Goal: Find specific page/section: Find specific page/section

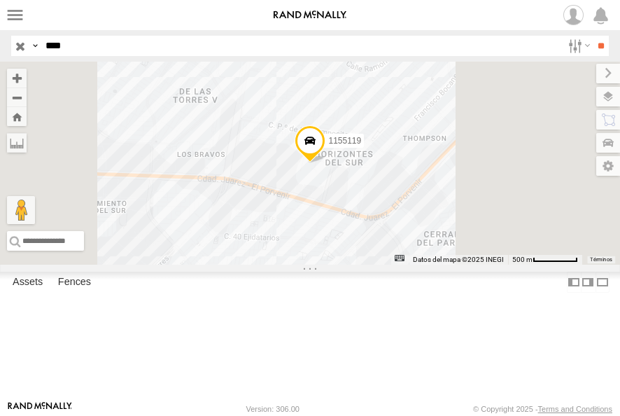
drag, startPoint x: 87, startPoint y: 50, endPoint x: 19, endPoint y: 48, distance: 68.0
click at [19, 48] on div "Search Query Asset ID Asset Label Registration Manufacturer Model VIN Job ID Dr…" at bounding box center [302, 46] width 582 height 20
click at [593, 36] on input "**" at bounding box center [601, 46] width 16 height 20
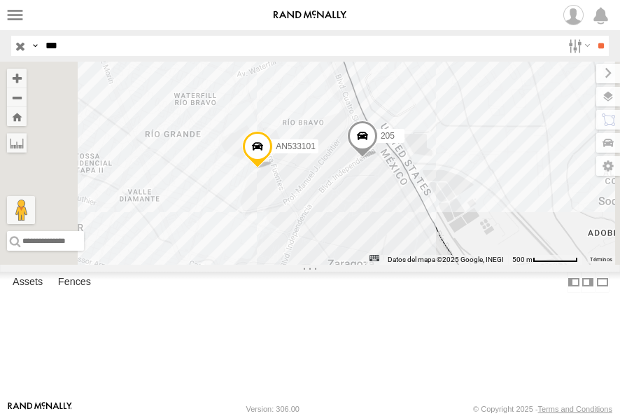
click at [0, 0] on div "205" at bounding box center [0, 0] width 0 height 0
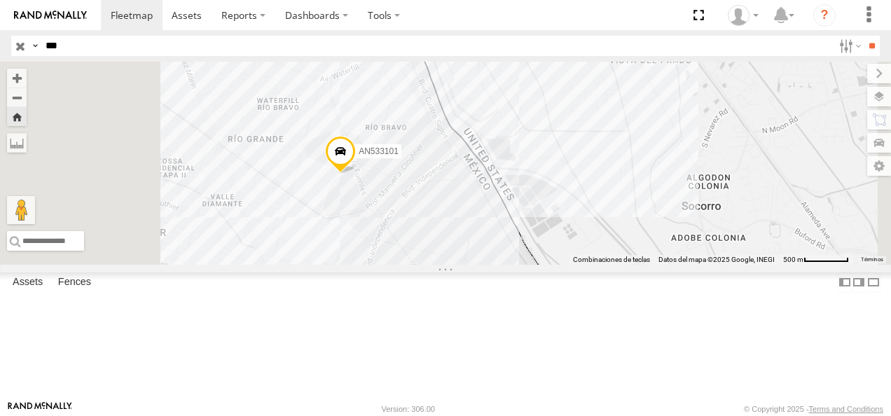
click at [0, 0] on div "205" at bounding box center [0, 0] width 0 height 0
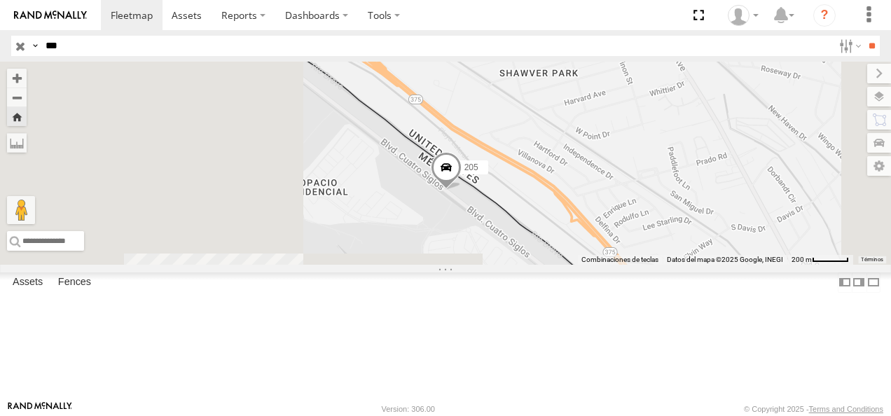
drag, startPoint x: 403, startPoint y: 229, endPoint x: 522, endPoint y: 286, distance: 132.5
click at [522, 265] on div "205" at bounding box center [445, 163] width 891 height 203
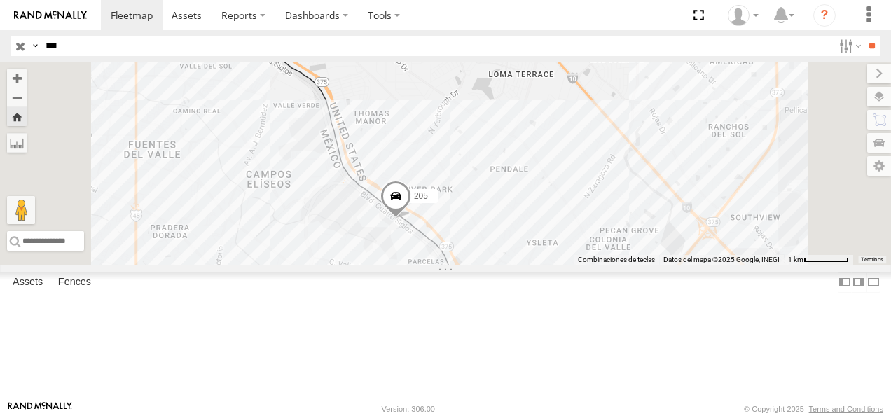
drag, startPoint x: 471, startPoint y: 256, endPoint x: 567, endPoint y: 317, distance: 113.3
click at [567, 265] on div "205" at bounding box center [445, 163] width 891 height 203
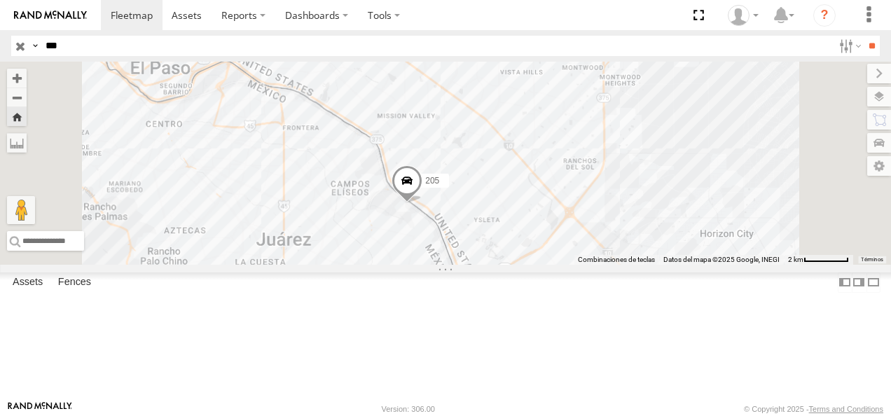
drag, startPoint x: 490, startPoint y: 165, endPoint x: 543, endPoint y: 263, distance: 111.8
click at [543, 263] on div "205 AN533101" at bounding box center [445, 163] width 891 height 203
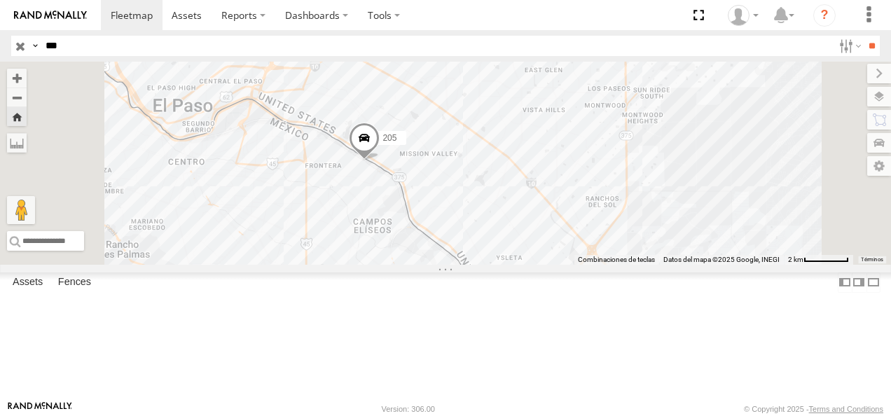
drag, startPoint x: 87, startPoint y: 50, endPoint x: -2, endPoint y: 43, distance: 89.2
click at [0, 43] on html at bounding box center [445, 208] width 891 height 416
click at [620, 36] on input "**" at bounding box center [871, 46] width 16 height 20
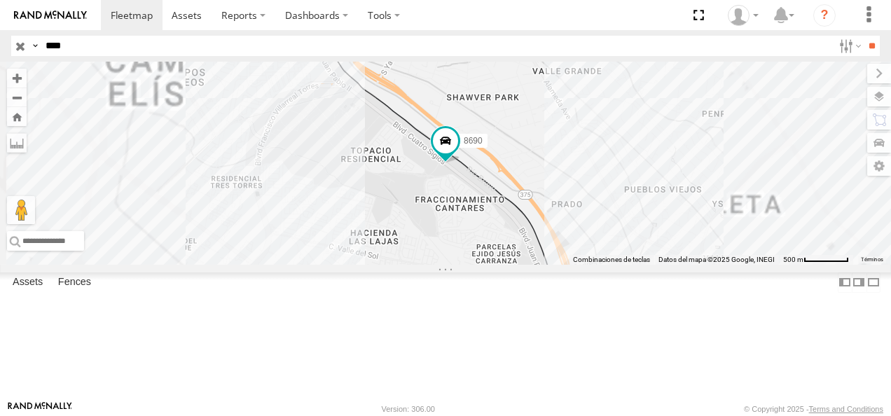
click at [0, 0] on div "8690 FLEX NORTE" at bounding box center [0, 0] width 0 height 0
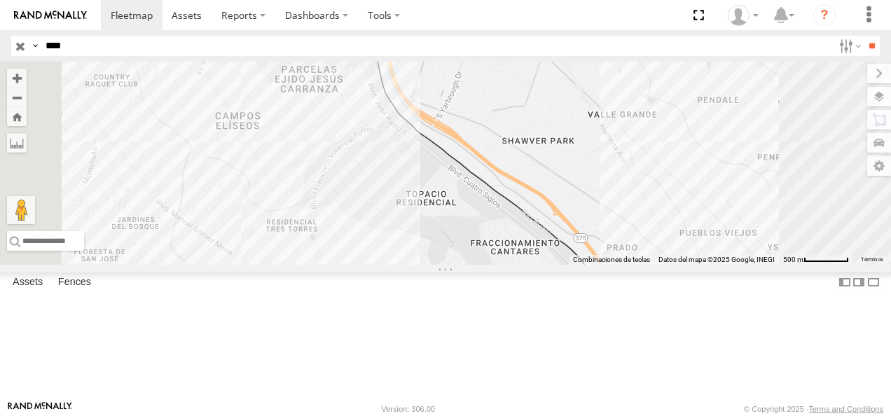
drag, startPoint x: 73, startPoint y: 45, endPoint x: 62, endPoint y: 46, distance: 11.2
click at [62, 46] on input "****" at bounding box center [436, 46] width 793 height 20
click at [0, 0] on div "8690" at bounding box center [0, 0] width 0 height 0
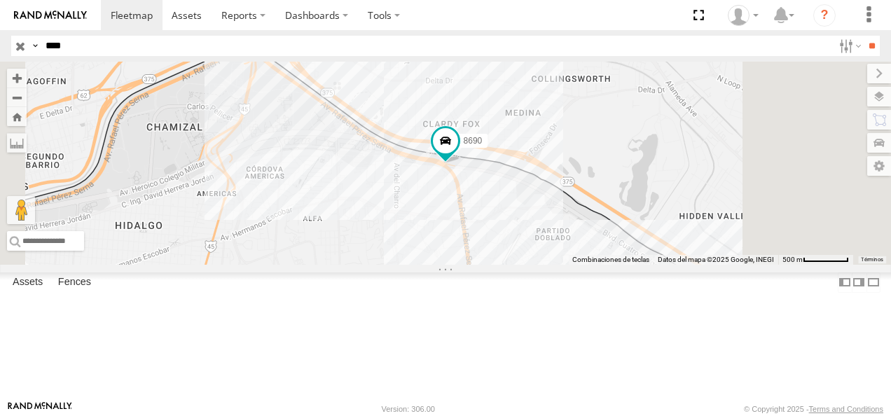
drag, startPoint x: 67, startPoint y: 47, endPoint x: -3, endPoint y: 60, distance: 71.2
click at [0, 60] on html at bounding box center [445, 208] width 891 height 416
click at [620, 36] on input "**" at bounding box center [871, 46] width 16 height 20
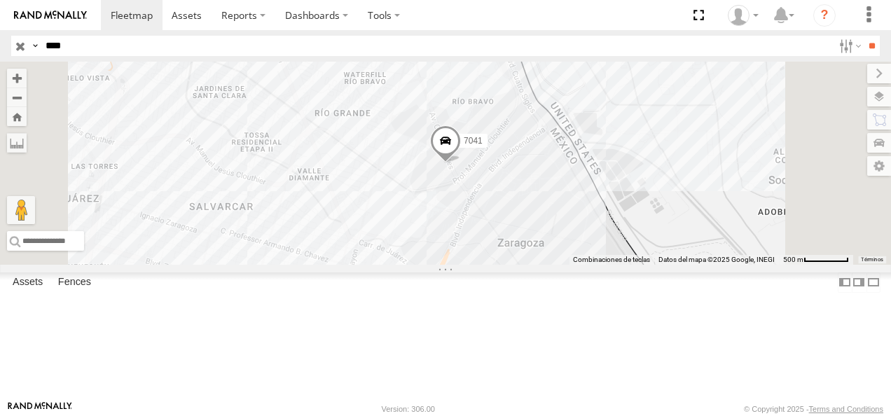
click at [0, 0] on div "7041" at bounding box center [0, 0] width 0 height 0
drag, startPoint x: 77, startPoint y: 43, endPoint x: 13, endPoint y: 45, distance: 63.7
click at [13, 45] on div "Search Query Asset ID Asset Label Registration Manufacturer Model VIN Job ID Dr…" at bounding box center [437, 46] width 852 height 20
click at [620, 36] on input "**" at bounding box center [871, 46] width 16 height 20
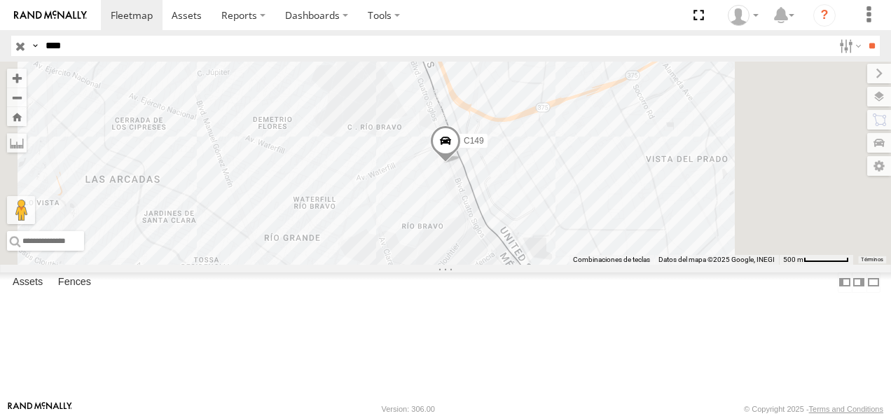
click at [0, 0] on div "Cruce" at bounding box center [0, 0] width 0 height 0
click at [0, 67] on html at bounding box center [445, 208] width 891 height 416
click at [620, 36] on input "**" at bounding box center [871, 46] width 16 height 20
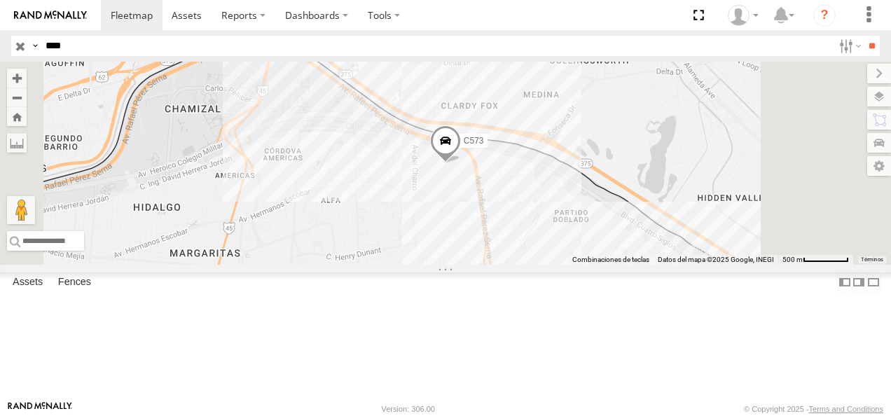
click at [0, 0] on div "C573" at bounding box center [0, 0] width 0 height 0
drag, startPoint x: 74, startPoint y: 54, endPoint x: 1, endPoint y: 54, distance: 72.1
click at [1, 54] on header "Search Query Asset ID Asset Label Registration Manufacturer Model VIN Job ID" at bounding box center [445, 46] width 891 height 32
click at [620, 36] on input "**" at bounding box center [871, 46] width 16 height 20
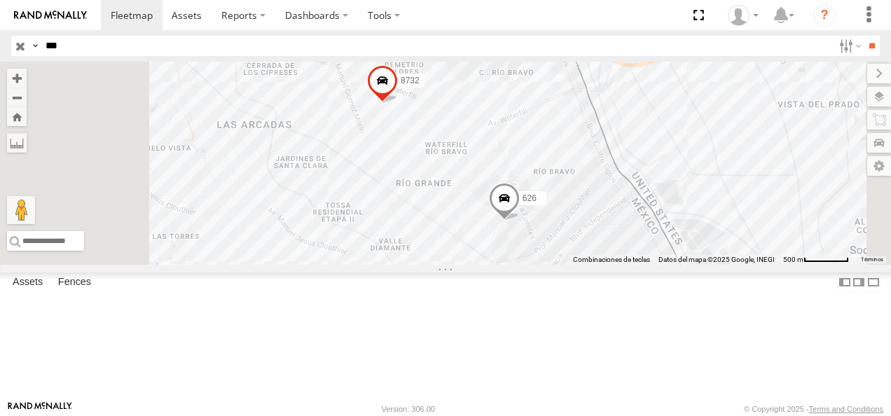
click at [0, 0] on div "626" at bounding box center [0, 0] width 0 height 0
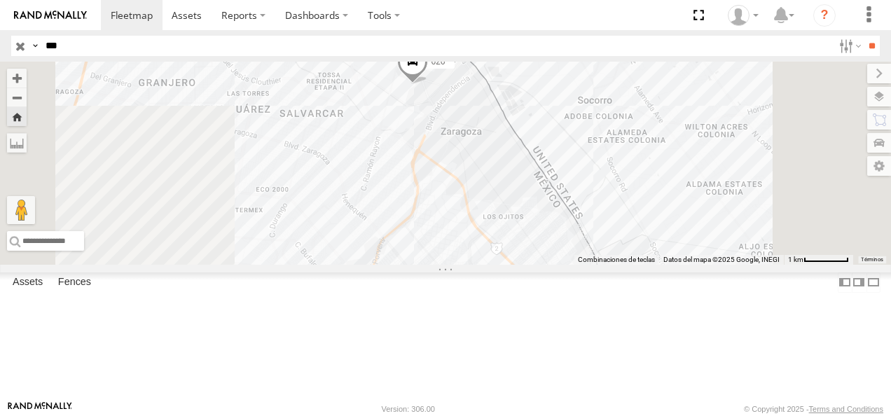
drag, startPoint x: 543, startPoint y: 305, endPoint x: 532, endPoint y: 168, distance: 137.7
click at [532, 169] on div "626 8732" at bounding box center [445, 163] width 891 height 203
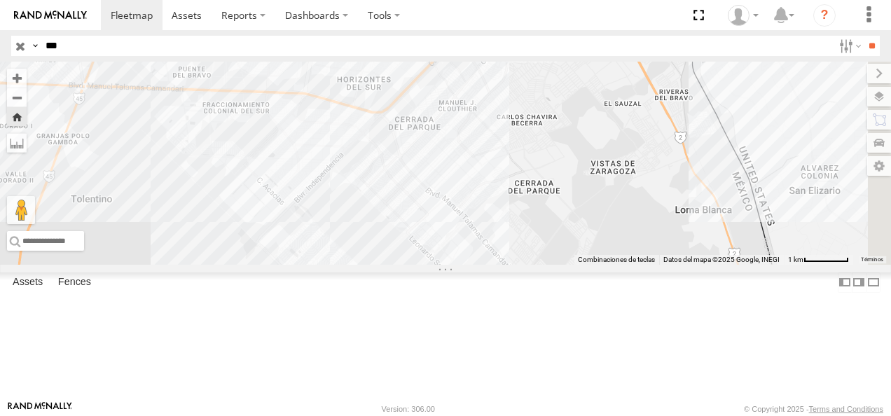
drag, startPoint x: 511, startPoint y: 295, endPoint x: 608, endPoint y: 168, distance: 159.4
click at [608, 168] on div "626 8732" at bounding box center [445, 163] width 891 height 203
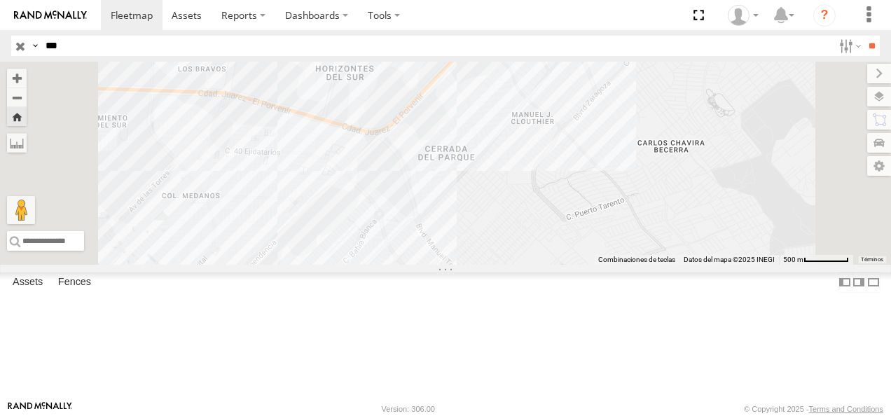
drag, startPoint x: 539, startPoint y: 222, endPoint x: 576, endPoint y: 249, distance: 45.1
click at [576, 249] on div "626 8732" at bounding box center [445, 163] width 891 height 203
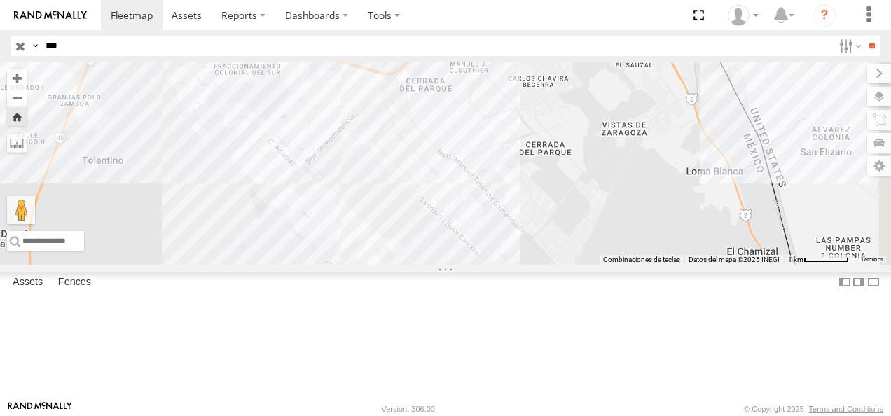
drag, startPoint x: 571, startPoint y: 255, endPoint x: 571, endPoint y: 174, distance: 81.2
click at [571, 174] on div "626 8732" at bounding box center [445, 163] width 891 height 203
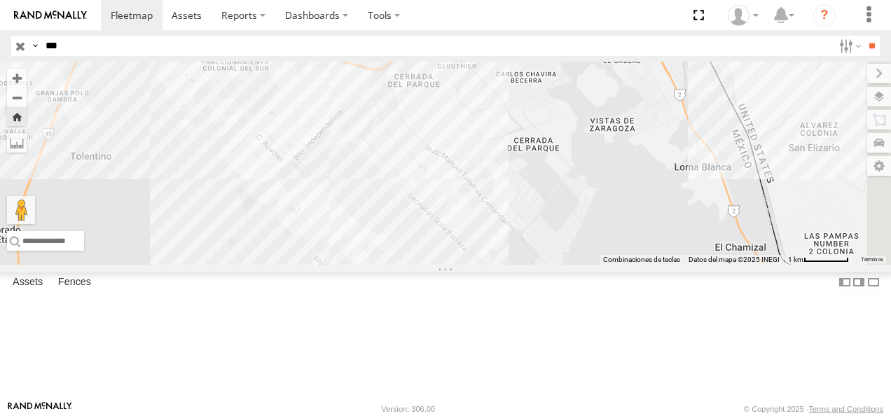
click at [564, 265] on div "626 8732" at bounding box center [445, 163] width 891 height 203
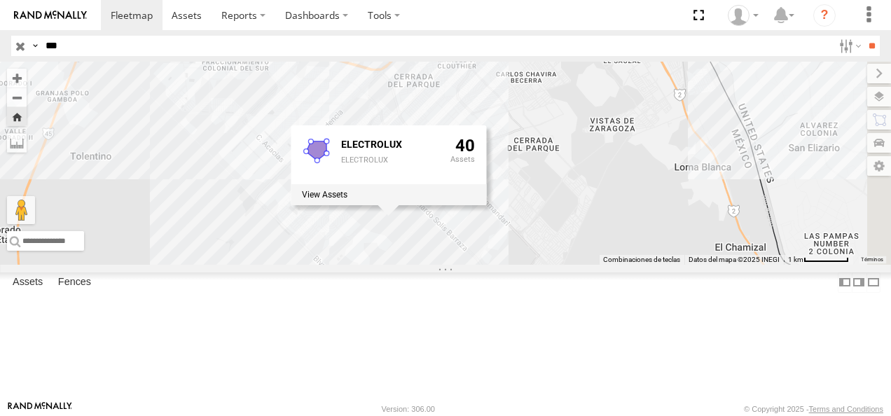
click at [536, 265] on div "626 8732 ELECTROLUX ELECTROLUX 40" at bounding box center [445, 163] width 891 height 203
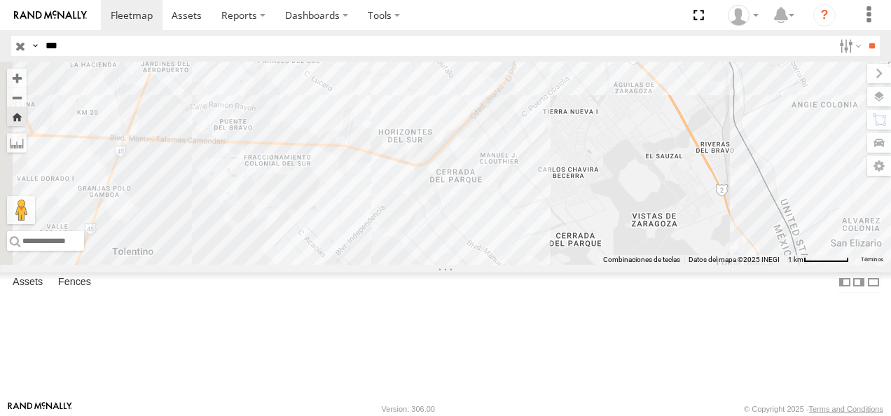
drag, startPoint x: 625, startPoint y: 161, endPoint x: 661, endPoint y: 242, distance: 89.0
click at [620, 242] on div "626 8732 ELECTROLUX ELECTROLUX 40" at bounding box center [445, 163] width 891 height 203
click at [573, 97] on div "626 8732 ELECTROLUX ELECTROLUX 40" at bounding box center [445, 163] width 891 height 203
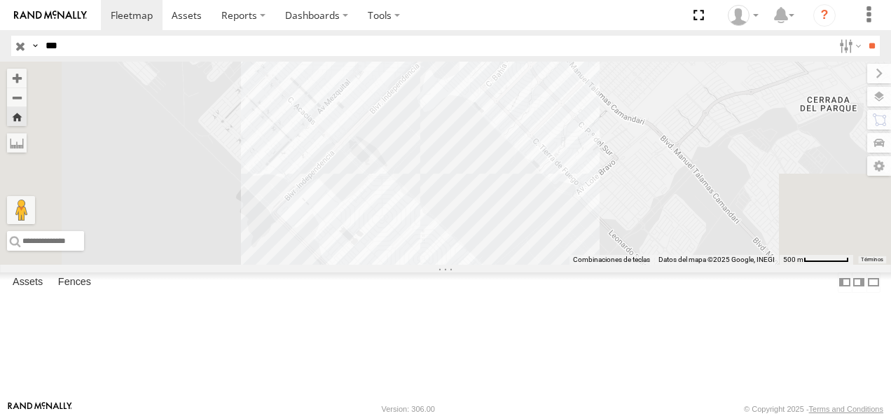
drag, startPoint x: 606, startPoint y: 298, endPoint x: 702, endPoint y: 70, distance: 247.4
click at [620, 70] on div "626 8732 ALIGN 2 GEODIS 0" at bounding box center [445, 163] width 891 height 203
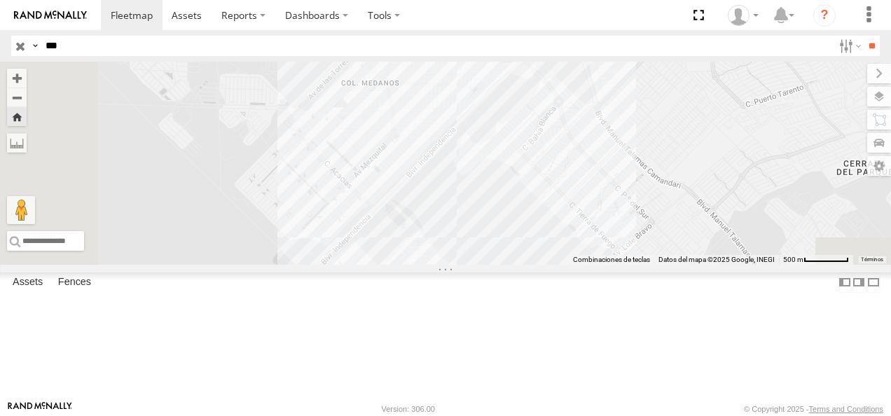
drag, startPoint x: 532, startPoint y: 199, endPoint x: 577, endPoint y: 262, distance: 77.3
click at [577, 262] on div "626 8732 ALIGN 2 GEODIS 0" at bounding box center [445, 163] width 891 height 203
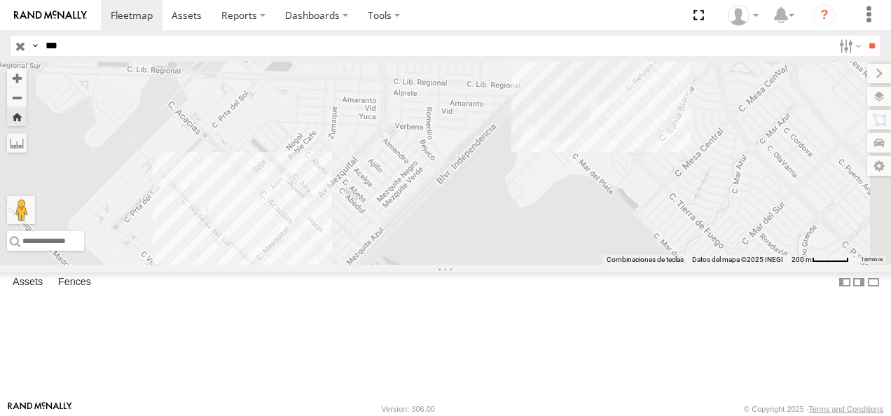
drag, startPoint x: 574, startPoint y: 144, endPoint x: 560, endPoint y: 202, distance: 60.0
click at [560, 202] on div "626 8732 ALIGN 2 GEODIS 0" at bounding box center [445, 163] width 891 height 203
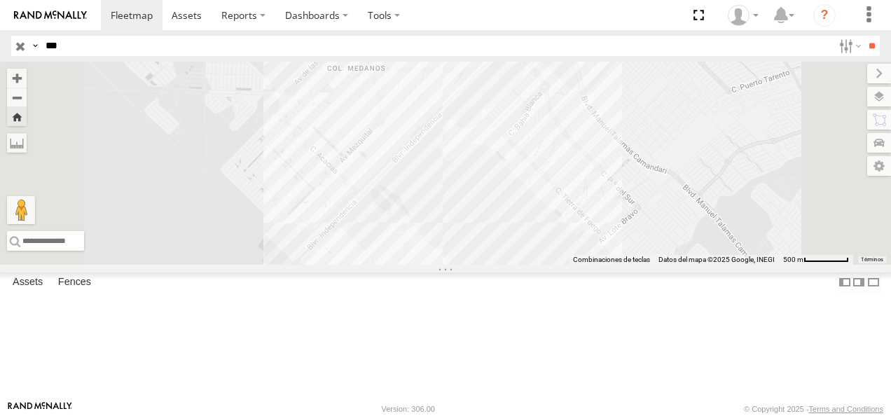
click at [0, 0] on div "626" at bounding box center [0, 0] width 0 height 0
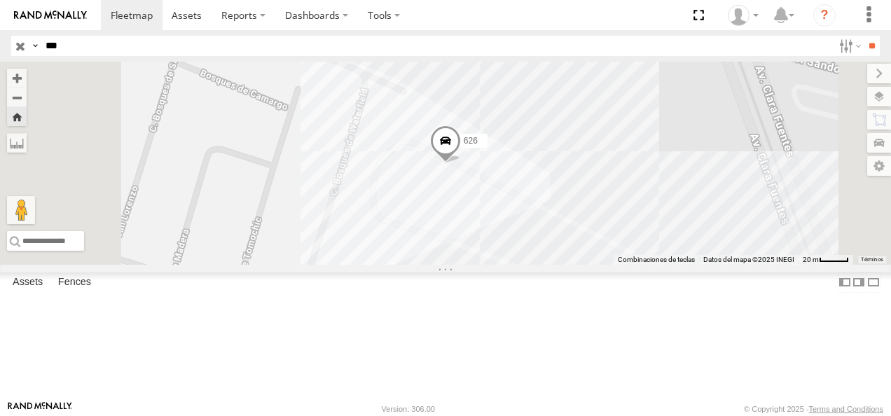
click at [461, 163] on span at bounding box center [445, 144] width 31 height 38
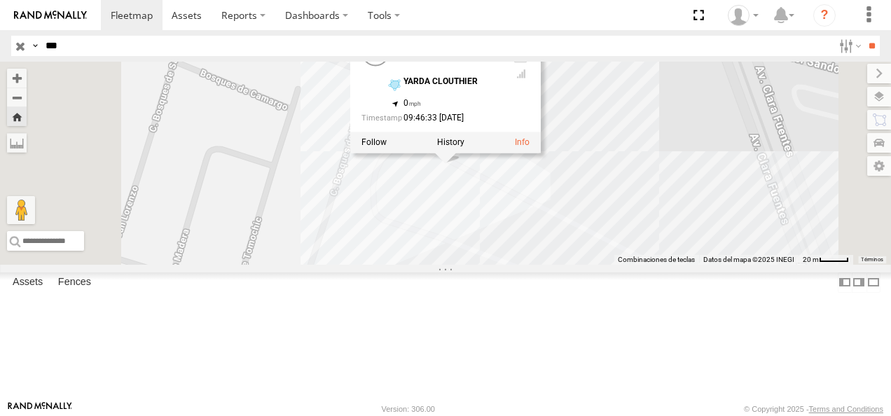
click at [482, 227] on div "626 626 FLEX NORTE YARDA [PERSON_NAME] 31.65798 , -106.34792 0 09:46:33 [DATE]" at bounding box center [445, 163] width 891 height 203
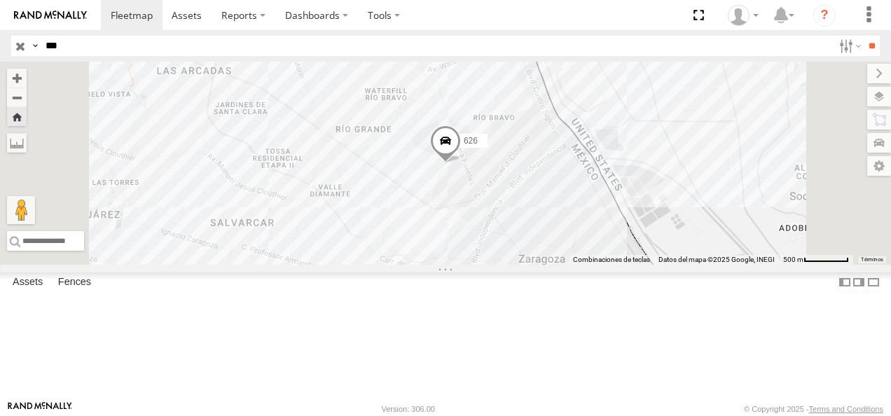
click at [0, 0] on div "626" at bounding box center [0, 0] width 0 height 0
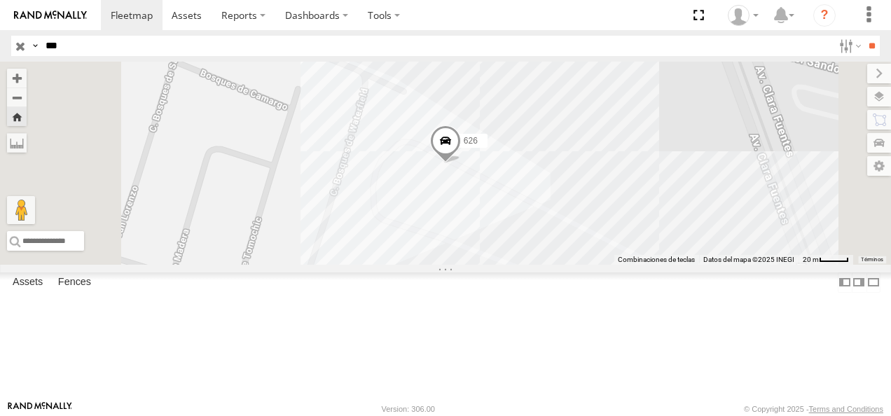
click at [461, 163] on span at bounding box center [445, 144] width 31 height 38
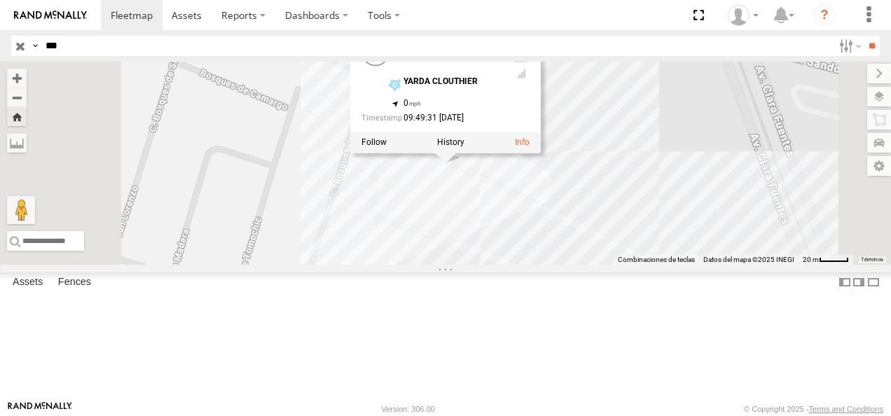
click at [583, 265] on div "626 626 [GEOGRAPHIC_DATA] [PERSON_NAME] 31.65798 , -106.34792 0 09:49:31 [DATE]" at bounding box center [445, 163] width 891 height 203
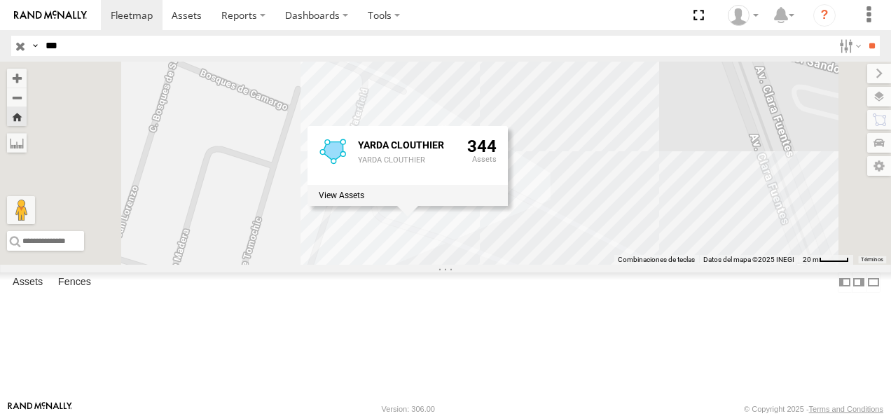
click at [535, 265] on div "626 YARDA [PERSON_NAME] YARDA [PERSON_NAME] 344" at bounding box center [445, 163] width 891 height 203
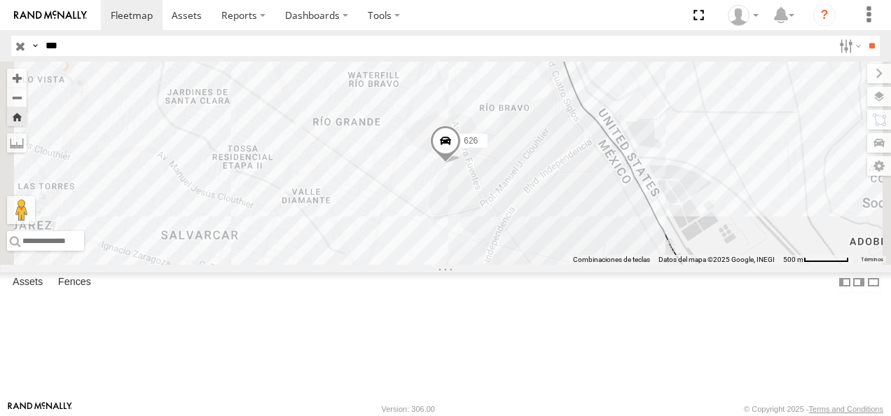
click at [0, 0] on div "626" at bounding box center [0, 0] width 0 height 0
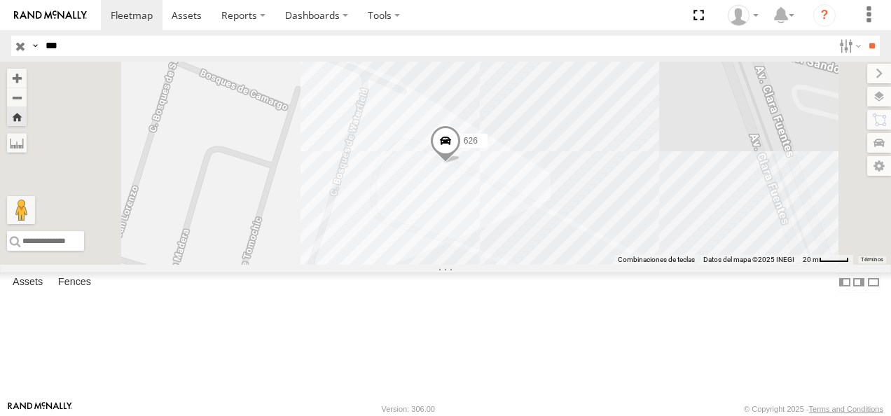
click at [461, 163] on span at bounding box center [445, 144] width 31 height 38
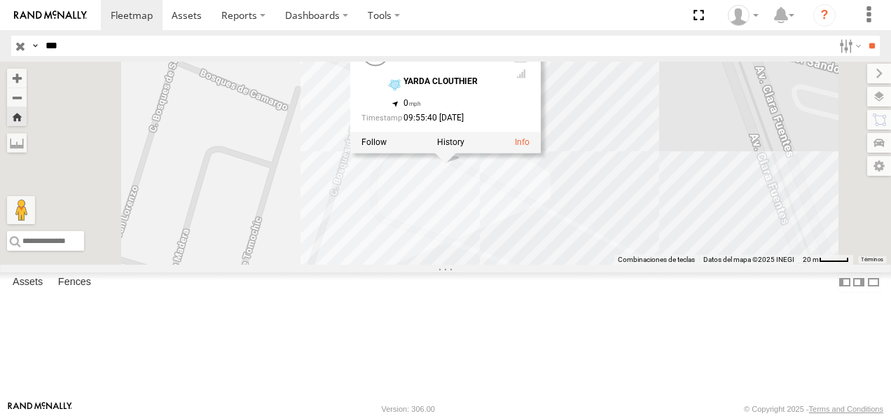
click at [441, 200] on div "626 626 FLEX NORTE YARDA [PERSON_NAME] 31.65798 , -106.34792 0 09:55:40 [DATE]" at bounding box center [445, 163] width 891 height 203
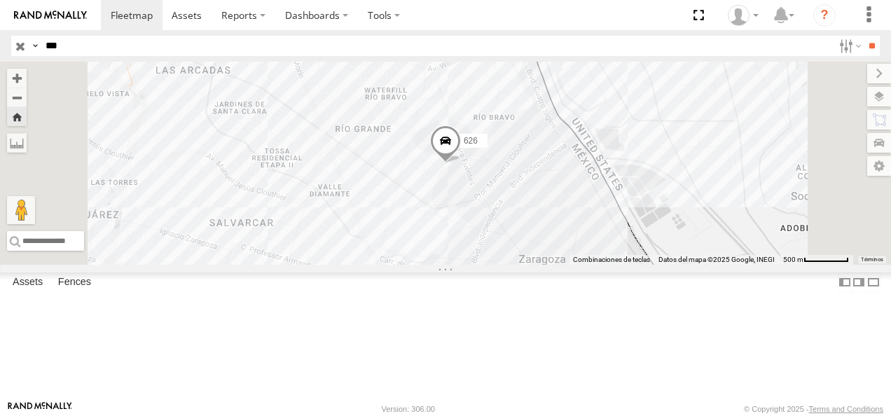
click at [0, 0] on div "FLEX NORTE" at bounding box center [0, 0] width 0 height 0
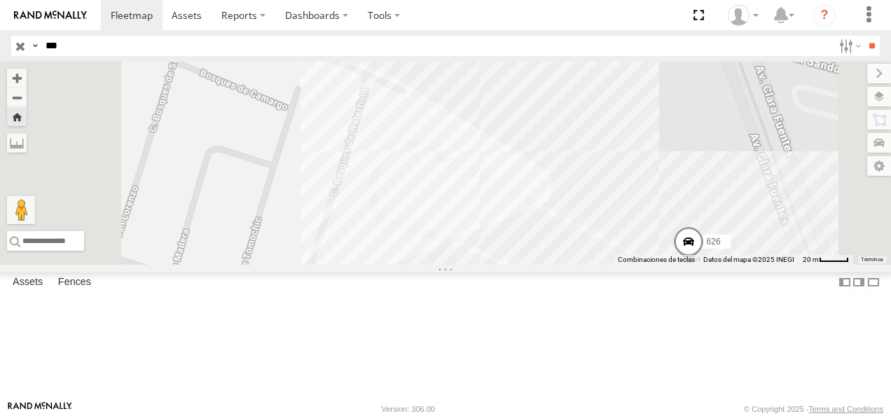
click at [0, 0] on div "FLEX NORTE" at bounding box center [0, 0] width 0 height 0
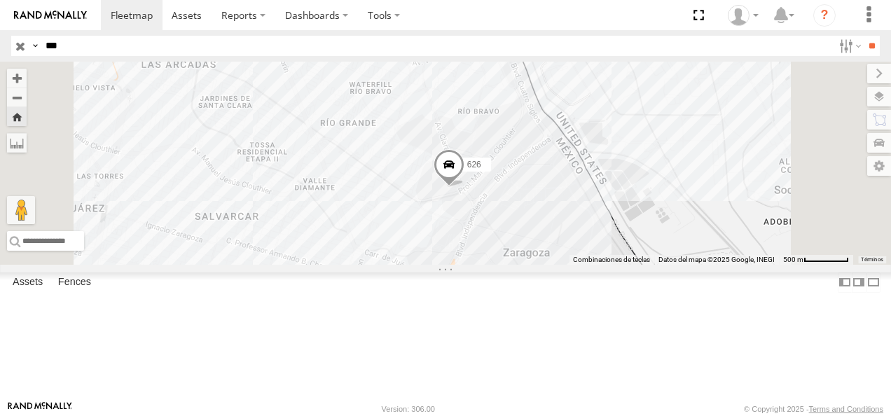
click at [0, 0] on div "626" at bounding box center [0, 0] width 0 height 0
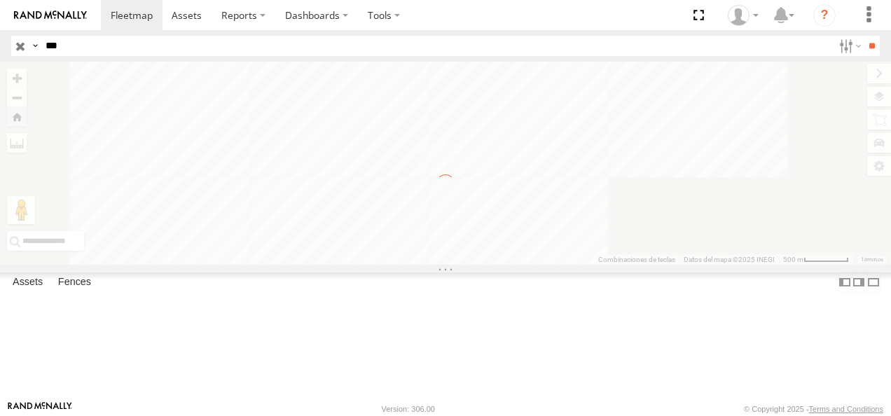
drag, startPoint x: 69, startPoint y: 50, endPoint x: -3, endPoint y: 48, distance: 72.2
click at [0, 48] on html at bounding box center [445, 208] width 891 height 416
click at [620, 36] on input "**" at bounding box center [871, 46] width 16 height 20
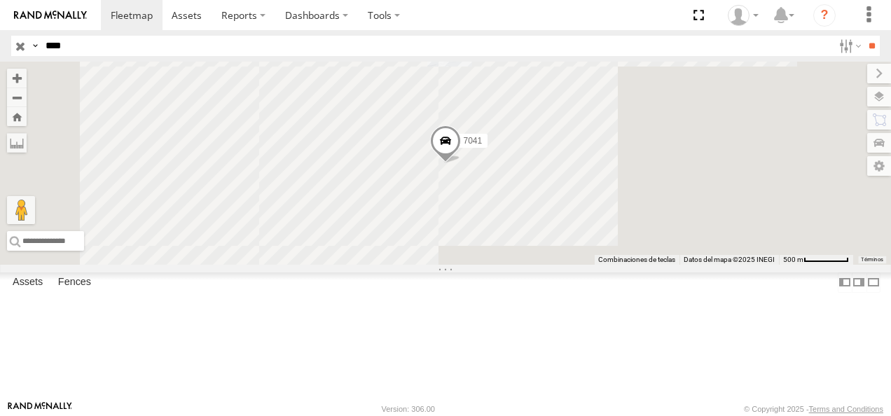
click at [0, 0] on div "7041" at bounding box center [0, 0] width 0 height 0
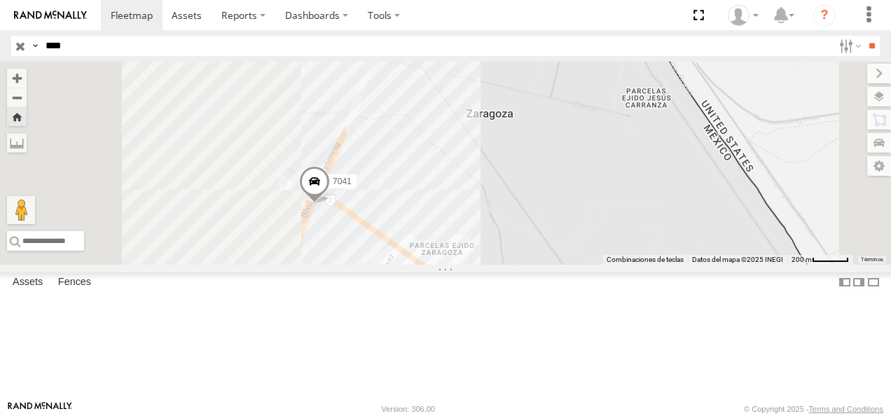
drag, startPoint x: 457, startPoint y: 168, endPoint x: 485, endPoint y: 239, distance: 76.7
click at [485, 239] on div "7041" at bounding box center [445, 163] width 891 height 203
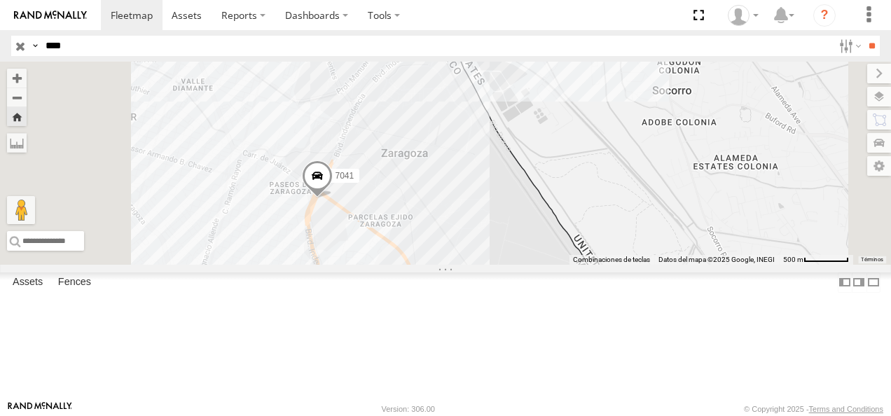
click at [333, 198] on span at bounding box center [317, 179] width 31 height 38
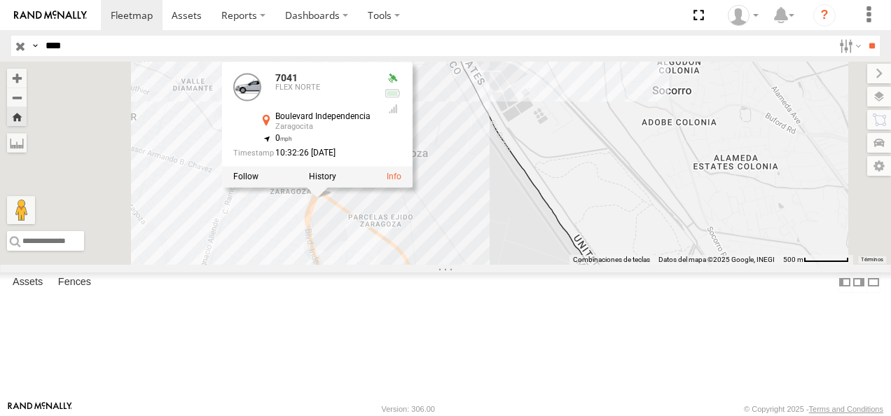
click at [445, 265] on div "7041 [GEOGRAPHIC_DATA] 31.64331 , -106.34684 0 10:32:26 [DATE]" at bounding box center [445, 163] width 891 height 203
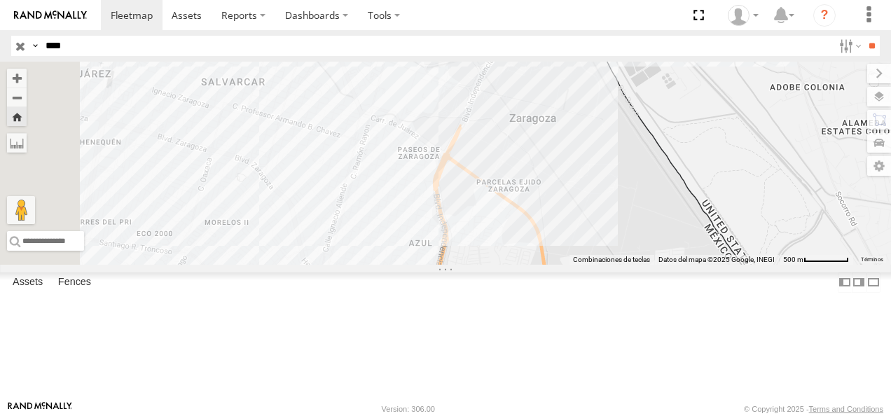
drag, startPoint x: 76, startPoint y: 43, endPoint x: 9, endPoint y: 39, distance: 66.6
click at [9, 39] on header "Search Query Asset ID Asset Label Registration Manufacturer Model VIN Job ID" at bounding box center [445, 46] width 891 height 32
click at [620, 36] on input "**" at bounding box center [871, 46] width 16 height 20
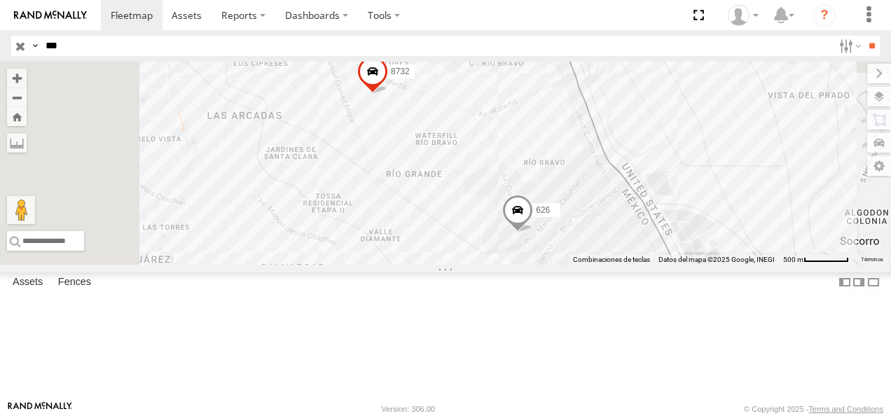
click at [0, 0] on div "626" at bounding box center [0, 0] width 0 height 0
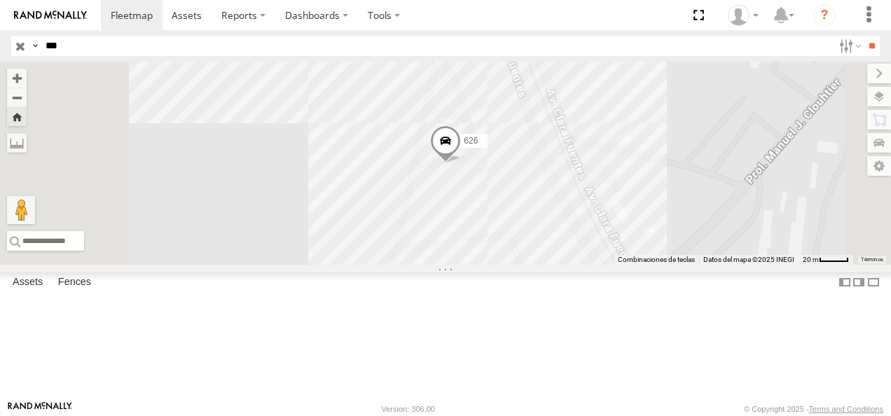
drag, startPoint x: 88, startPoint y: 44, endPoint x: 12, endPoint y: 55, distance: 76.4
click at [12, 55] on div "Search Query Asset ID Asset Label Registration Manufacturer Model VIN Job ID Dr…" at bounding box center [437, 46] width 852 height 20
click at [620, 36] on input "**" at bounding box center [871, 46] width 16 height 20
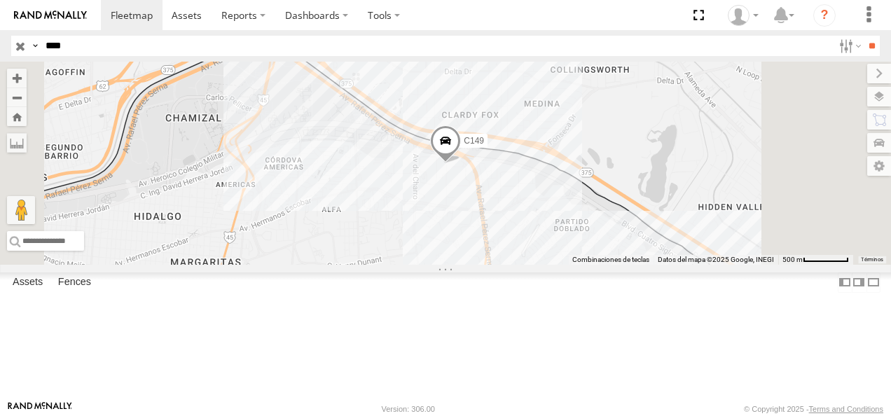
click at [0, 0] on div "Cruce" at bounding box center [0, 0] width 0 height 0
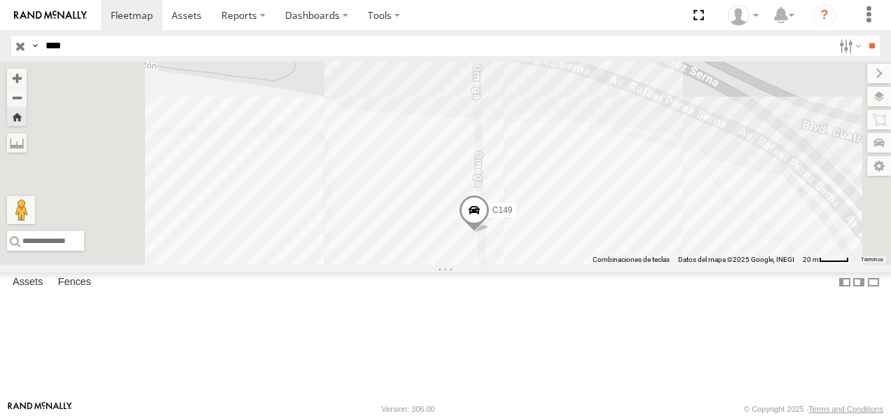
drag, startPoint x: 604, startPoint y: 126, endPoint x: 641, endPoint y: 231, distance: 111.4
click at [620, 231] on div "C149" at bounding box center [445, 163] width 891 height 203
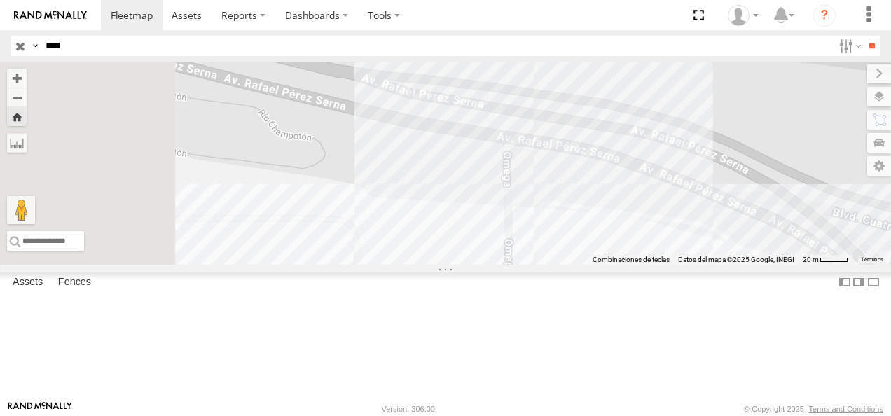
drag, startPoint x: 655, startPoint y: 185, endPoint x: 681, endPoint y: 249, distance: 69.2
click at [620, 249] on div "C149" at bounding box center [445, 163] width 891 height 203
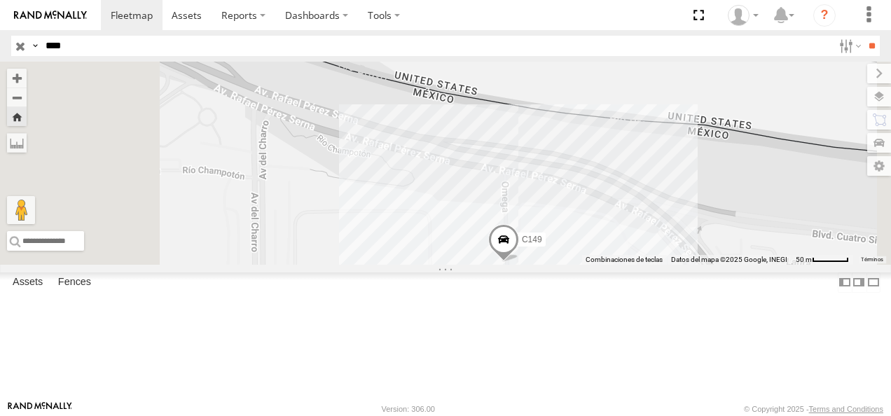
drag, startPoint x: 627, startPoint y: 226, endPoint x: 552, endPoint y: 254, distance: 80.6
click at [620, 228] on div "C149" at bounding box center [445, 163] width 891 height 203
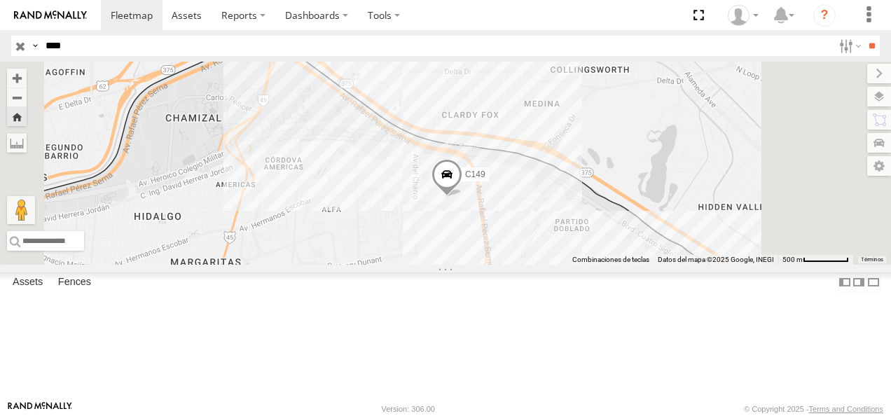
drag, startPoint x: 77, startPoint y: 43, endPoint x: 25, endPoint y: 43, distance: 51.8
click at [25, 43] on div "Search Query Asset ID Asset Label Registration Manufacturer Model VIN Job ID Dr…" at bounding box center [437, 46] width 852 height 20
type input "***"
click at [620, 36] on input "**" at bounding box center [871, 46] width 16 height 20
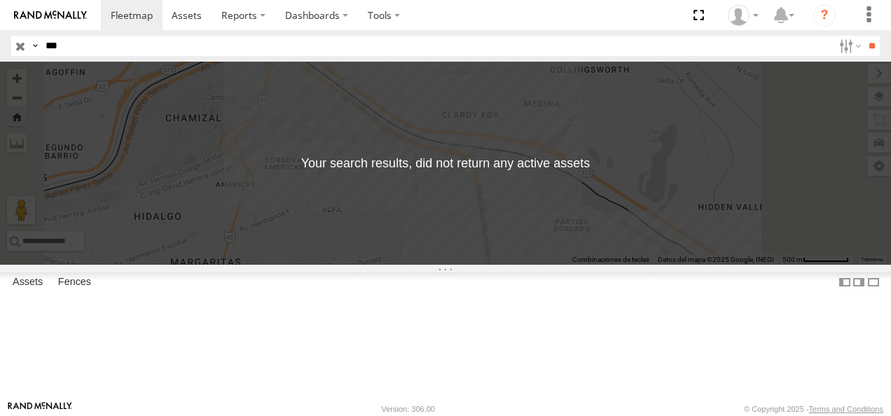
click at [74, 46] on input "***" at bounding box center [436, 46] width 793 height 20
click at [620, 36] on input "**" at bounding box center [871, 46] width 16 height 20
drag, startPoint x: 74, startPoint y: 46, endPoint x: 29, endPoint y: 32, distance: 46.3
click at [29, 32] on header "Search Query Asset ID Asset Label Registration Manufacturer Model VIN Job ID" at bounding box center [445, 46] width 891 height 32
click at [133, 36] on input "text" at bounding box center [436, 46] width 793 height 20
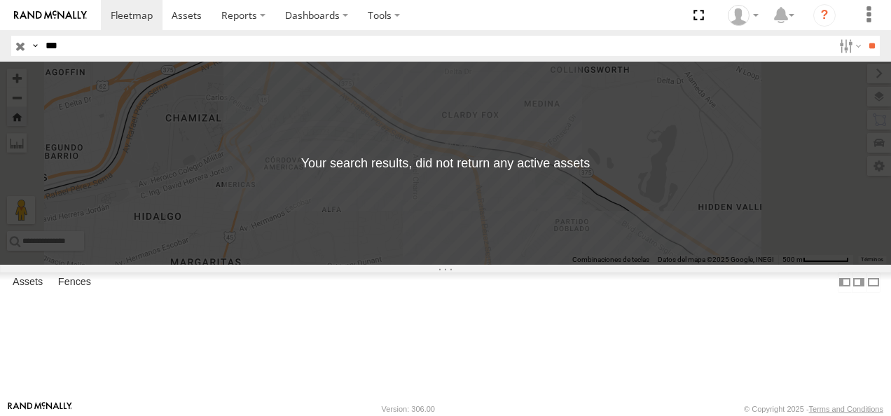
click at [620, 36] on input "**" at bounding box center [871, 46] width 16 height 20
click at [102, 51] on input "***" at bounding box center [436, 46] width 793 height 20
click at [0, 43] on html at bounding box center [445, 208] width 891 height 416
click at [620, 36] on input "**" at bounding box center [871, 46] width 16 height 20
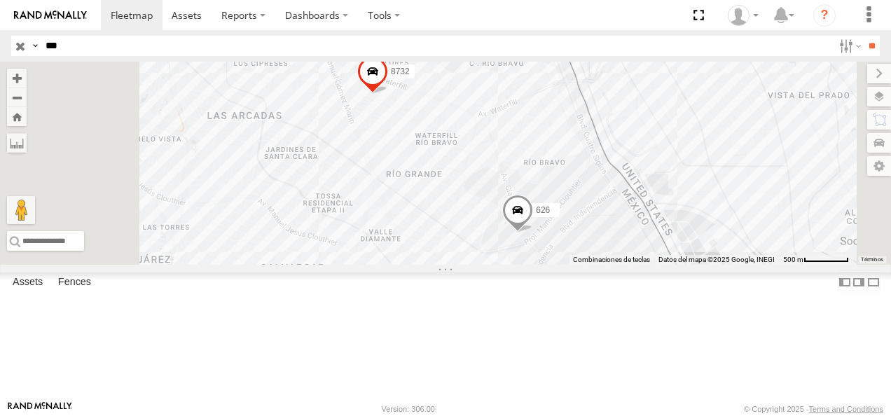
click at [0, 0] on div "626" at bounding box center [0, 0] width 0 height 0
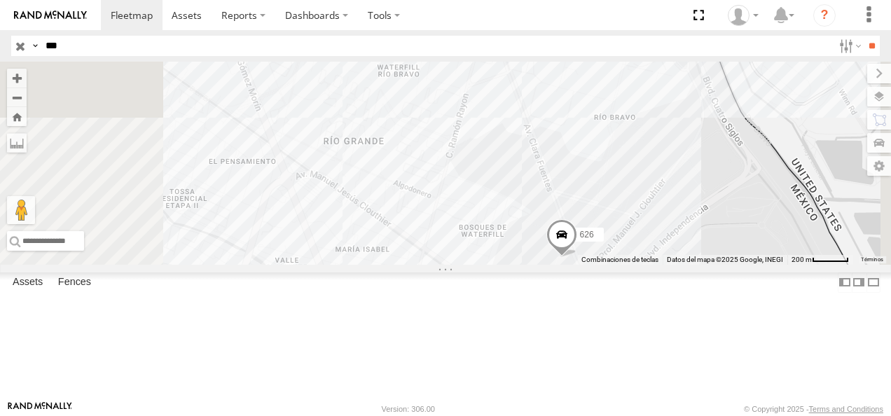
drag, startPoint x: 101, startPoint y: 43, endPoint x: -1, endPoint y: 43, distance: 101.5
click at [0, 43] on html at bounding box center [445, 208] width 891 height 416
click at [620, 36] on input "**" at bounding box center [871, 46] width 16 height 20
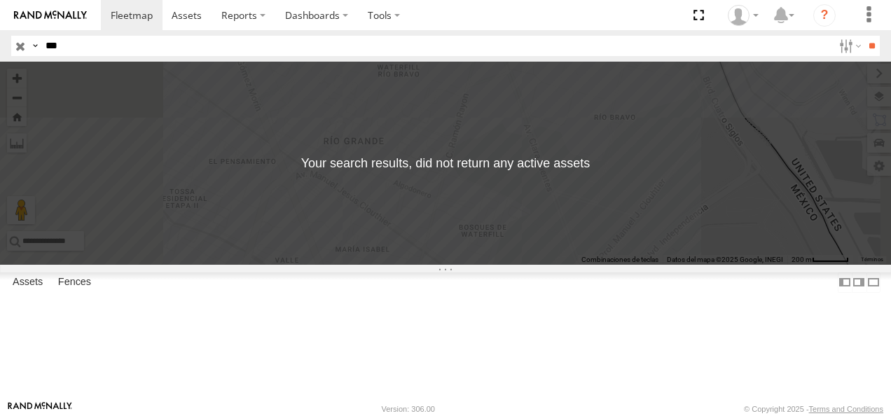
drag, startPoint x: 95, startPoint y: 48, endPoint x: 18, endPoint y: 56, distance: 78.2
click at [18, 56] on div "Search Query Asset ID Asset Label Registration Manufacturer Model VIN Job ID Dr…" at bounding box center [437, 46] width 852 height 20
click at [620, 36] on input "**" at bounding box center [871, 46] width 16 height 20
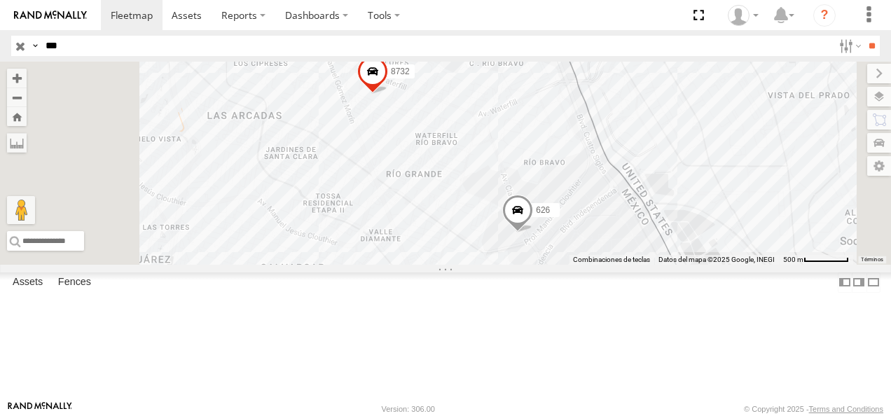
click at [0, 0] on div "626 FLEX NORTE" at bounding box center [0, 0] width 0 height 0
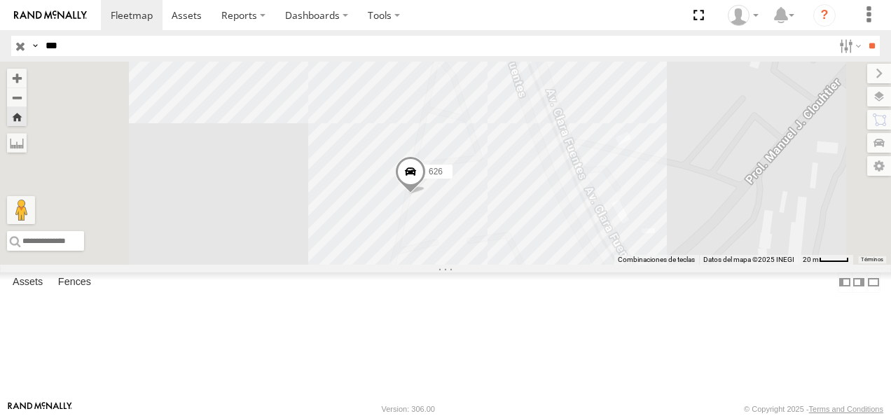
click at [0, 0] on div "FLEX NORTE" at bounding box center [0, 0] width 0 height 0
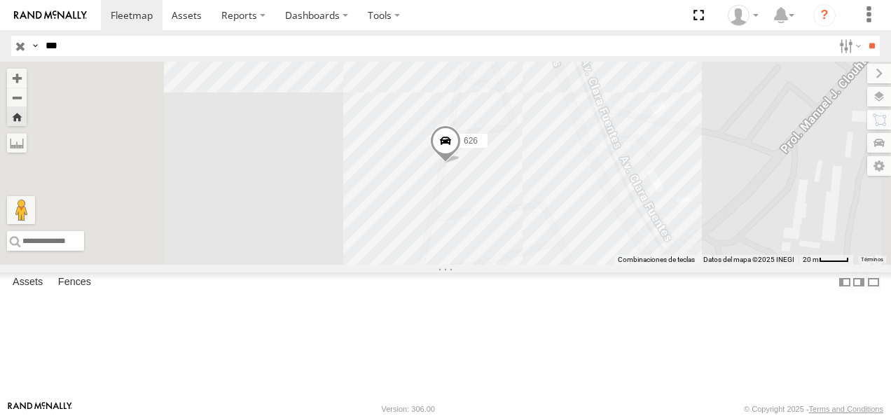
click at [461, 163] on span at bounding box center [445, 144] width 31 height 38
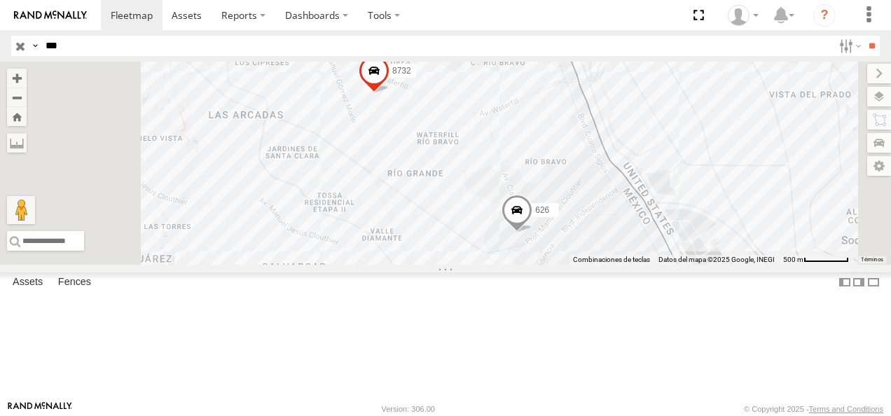
drag, startPoint x: 71, startPoint y: 50, endPoint x: -3, endPoint y: 49, distance: 74.2
click at [0, 49] on html at bounding box center [445, 208] width 891 height 416
click at [620, 36] on input "**" at bounding box center [871, 46] width 16 height 20
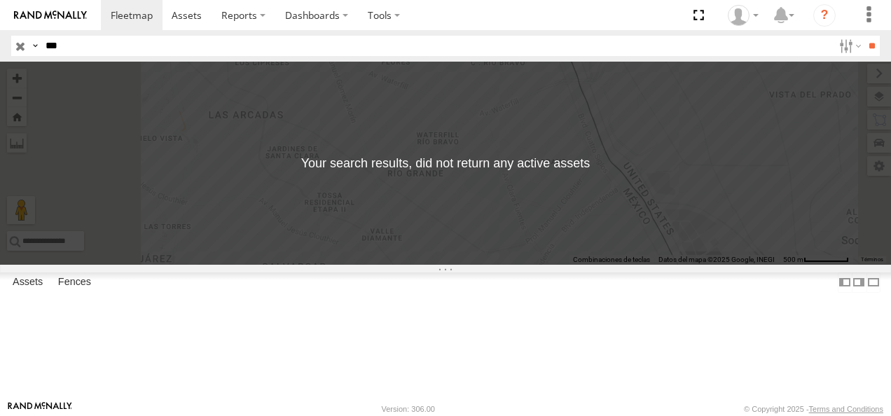
drag, startPoint x: 24, startPoint y: 53, endPoint x: -3, endPoint y: 53, distance: 26.6
click at [0, 53] on html at bounding box center [445, 208] width 891 height 416
click at [620, 36] on input "**" at bounding box center [871, 46] width 16 height 20
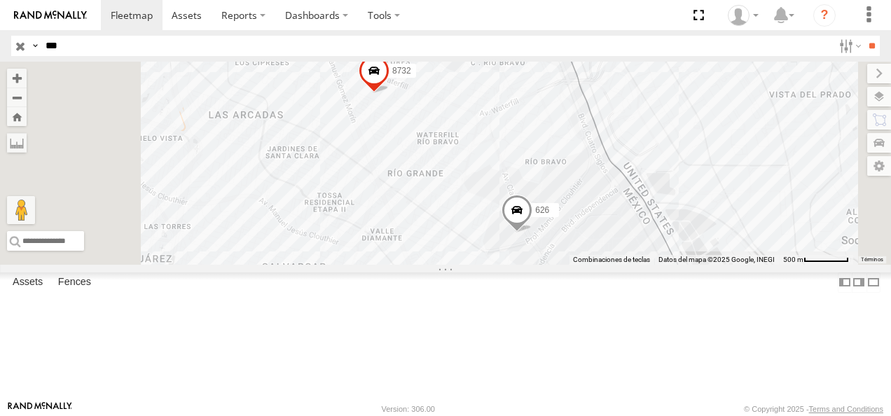
click at [0, 0] on div "626 FLEX NORTE" at bounding box center [0, 0] width 0 height 0
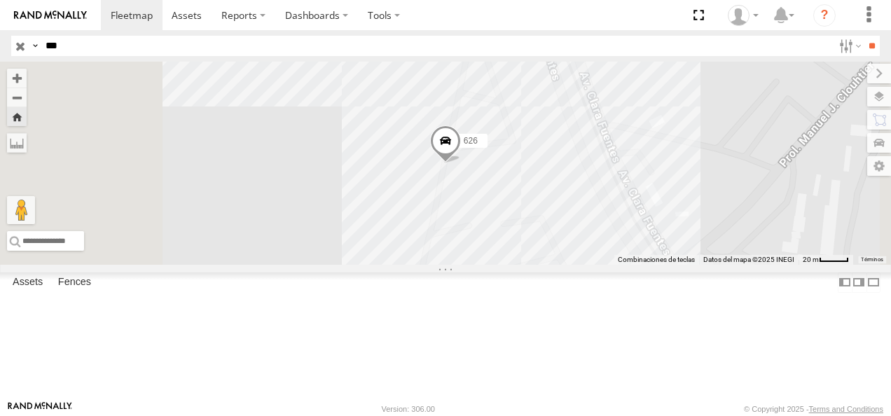
click at [461, 163] on span at bounding box center [445, 144] width 31 height 38
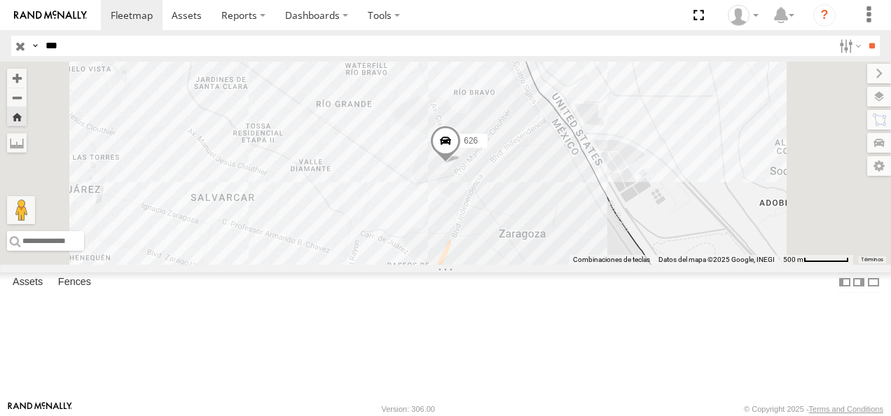
click at [0, 0] on div "626 FLEX NORTE" at bounding box center [0, 0] width 0 height 0
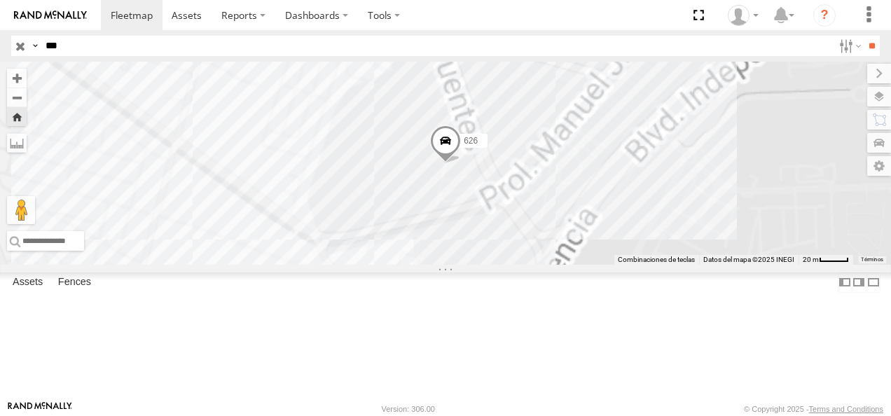
click at [461, 163] on span at bounding box center [445, 144] width 31 height 38
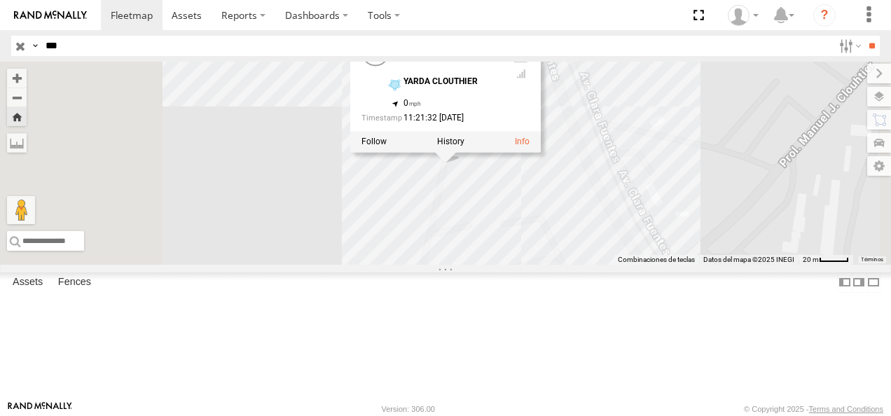
click at [489, 265] on div "626 626 FLEX NORTE YARDA [PERSON_NAME] 31.65535 , -106.34549 0 11:21:32 [DATE]" at bounding box center [445, 163] width 891 height 203
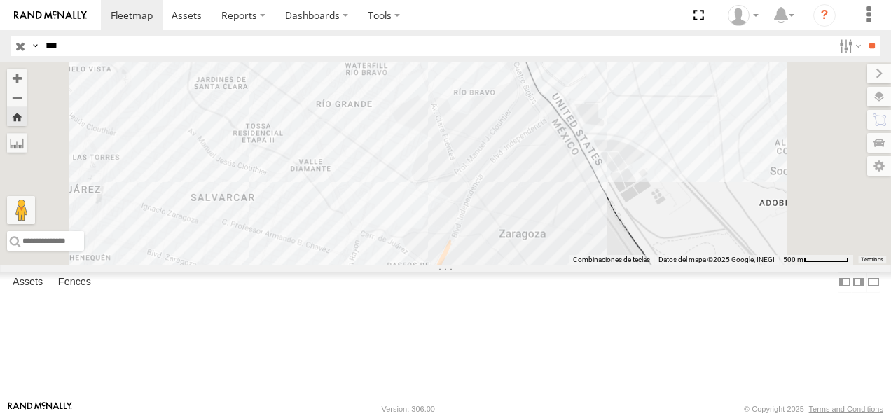
click at [0, 0] on div "626" at bounding box center [0, 0] width 0 height 0
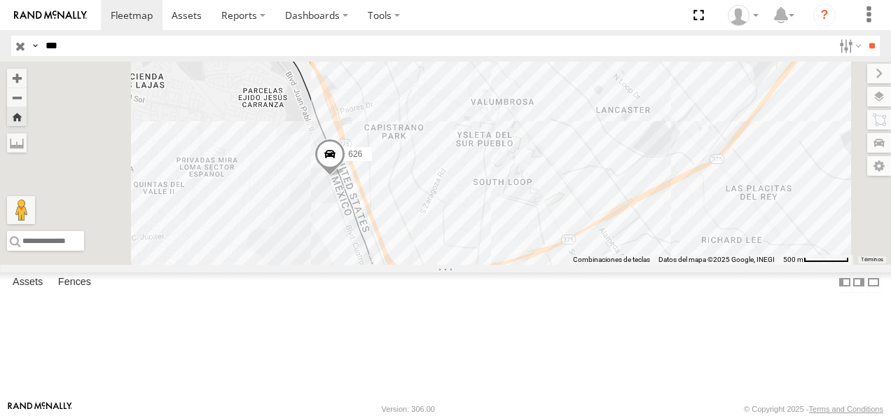
drag, startPoint x: 458, startPoint y: 239, endPoint x: 569, endPoint y: 368, distance: 169.8
click at [569, 265] on div "626" at bounding box center [445, 163] width 891 height 203
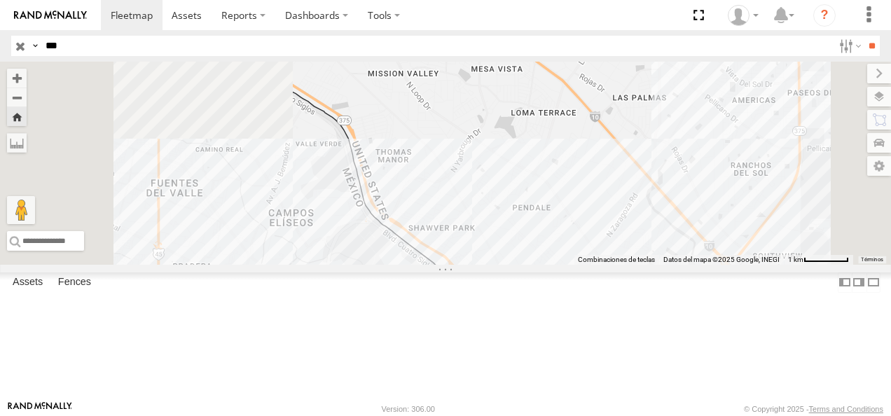
drag, startPoint x: 426, startPoint y: 314, endPoint x: 562, endPoint y: 356, distance: 142.9
click at [562, 265] on div "626" at bounding box center [445, 163] width 891 height 203
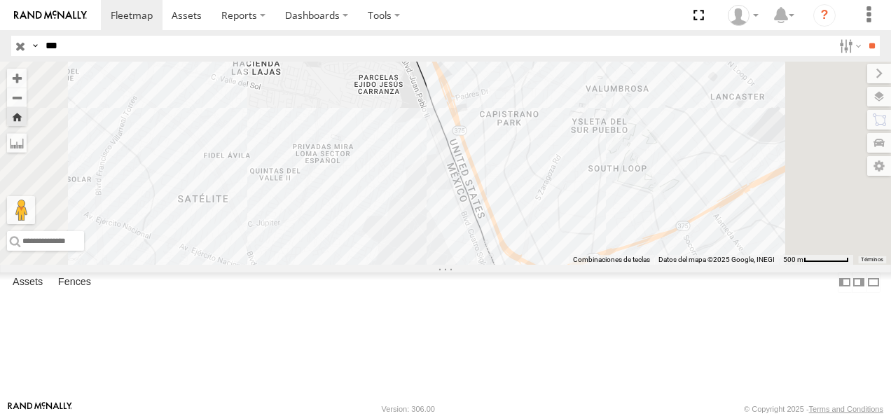
click at [0, 0] on div "626" at bounding box center [0, 0] width 0 height 0
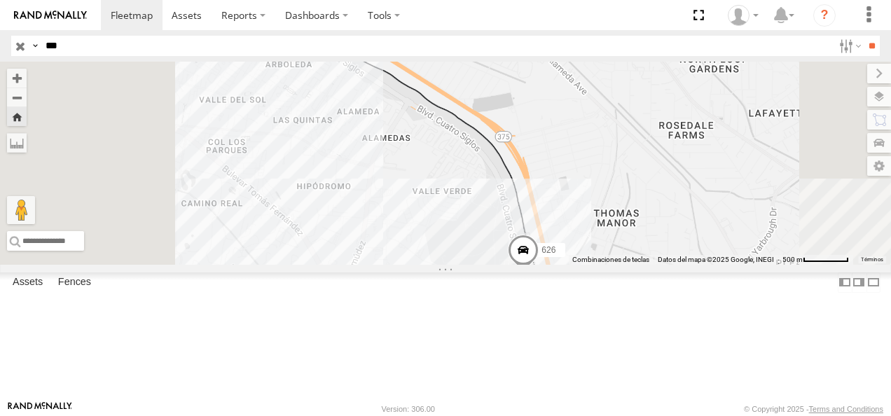
drag, startPoint x: 531, startPoint y: 172, endPoint x: 610, endPoint y: 286, distance: 138.5
click at [610, 265] on div "626" at bounding box center [445, 163] width 891 height 203
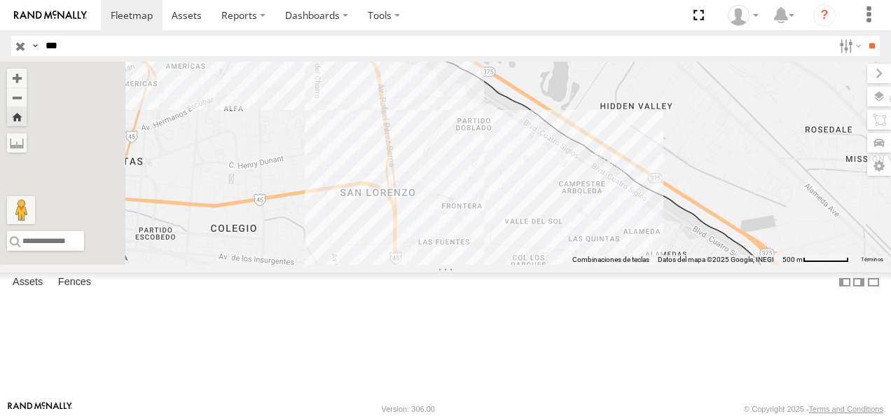
drag, startPoint x: 580, startPoint y: 235, endPoint x: 867, endPoint y: 357, distance: 311.9
click at [620, 265] on div "626" at bounding box center [445, 163] width 891 height 203
click at [0, 0] on div "626 FLEX NORTE Boulevard [PERSON_NAME] [PERSON_NAME] 31.70586 -106.36446 Video …" at bounding box center [0, 0] width 0 height 0
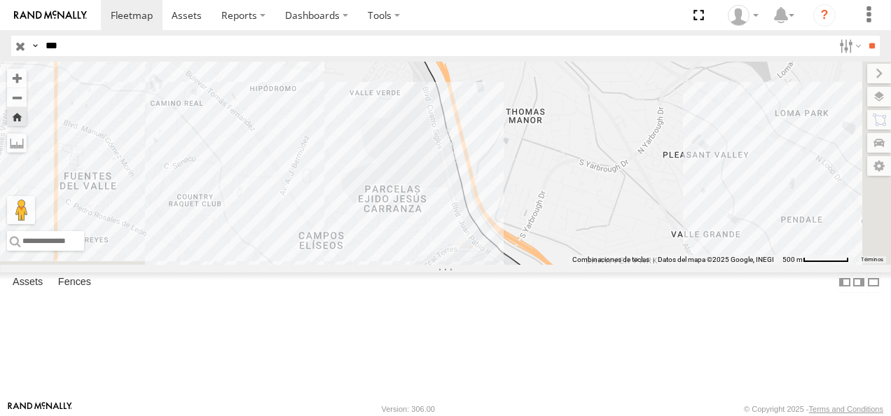
drag, startPoint x: 69, startPoint y: 55, endPoint x: 41, endPoint y: 53, distance: 28.1
click at [41, 53] on input "***" at bounding box center [436, 46] width 793 height 20
click at [620, 36] on input "**" at bounding box center [871, 46] width 16 height 20
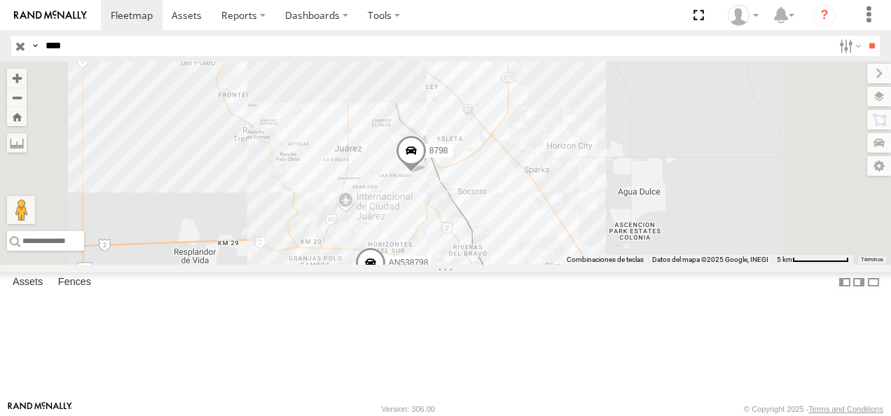
drag, startPoint x: 571, startPoint y: 162, endPoint x: 574, endPoint y: 253, distance: 90.4
click at [574, 253] on div "8798 AN538798" at bounding box center [445, 163] width 891 height 203
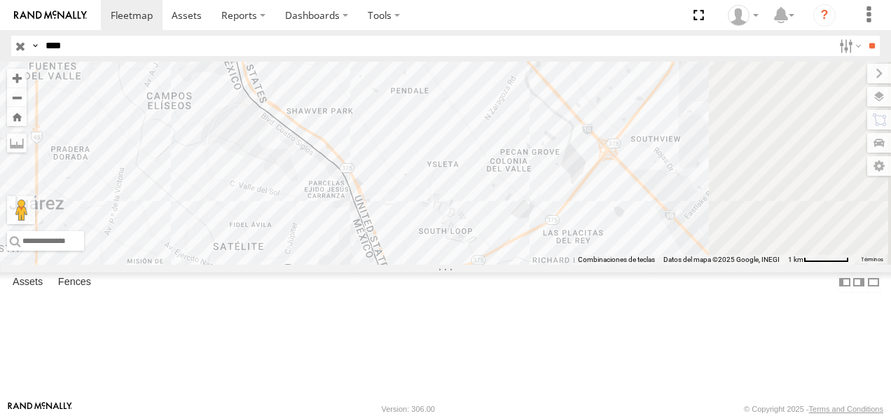
drag, startPoint x: 571, startPoint y: 260, endPoint x: 392, endPoint y: 263, distance: 178.6
click at [392, 263] on div "8798 AN538798" at bounding box center [445, 163] width 891 height 203
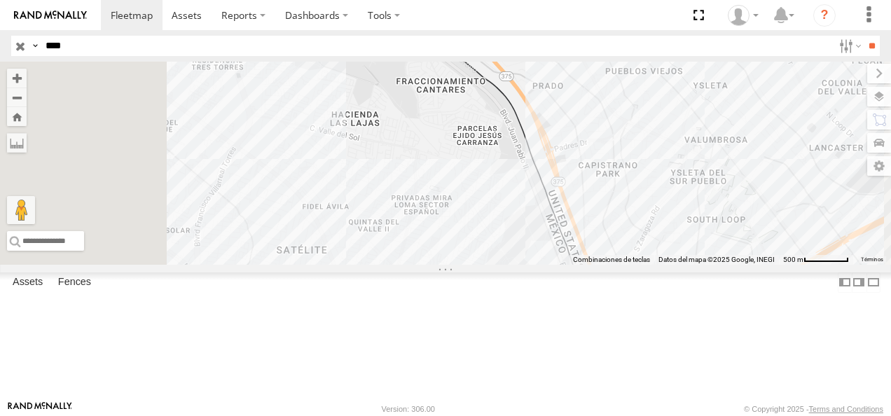
drag, startPoint x: 392, startPoint y: 263, endPoint x: 461, endPoint y: 134, distance: 146.0
click at [461, 134] on div "8798 AN538798" at bounding box center [445, 163] width 891 height 203
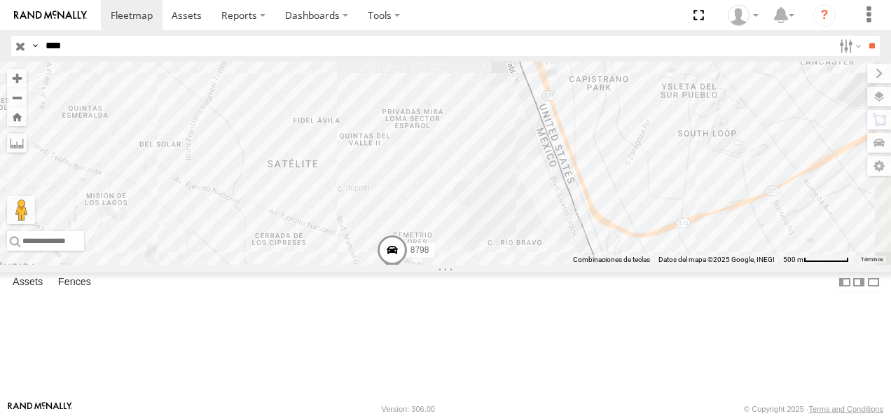
drag, startPoint x: 646, startPoint y: 336, endPoint x: 594, endPoint y: 332, distance: 52.0
click at [597, 265] on div "8798 AN538798" at bounding box center [445, 163] width 891 height 203
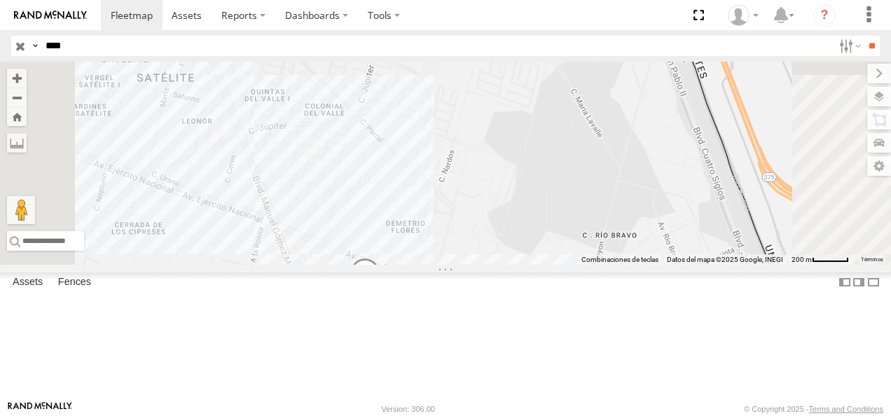
drag, startPoint x: 567, startPoint y: 290, endPoint x: 592, endPoint y: 310, distance: 31.9
click at [592, 265] on div "8798 AN538798" at bounding box center [445, 163] width 891 height 203
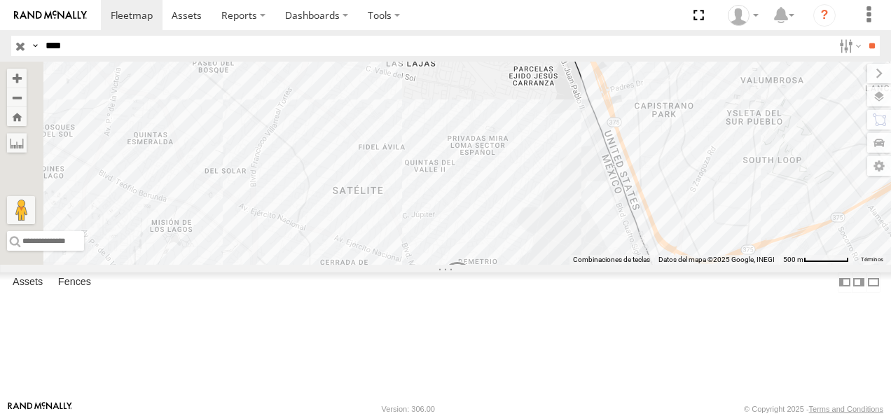
drag, startPoint x: 514, startPoint y: 262, endPoint x: 577, endPoint y: 291, distance: 69.5
click at [577, 265] on div "8798 AN538798" at bounding box center [445, 163] width 891 height 203
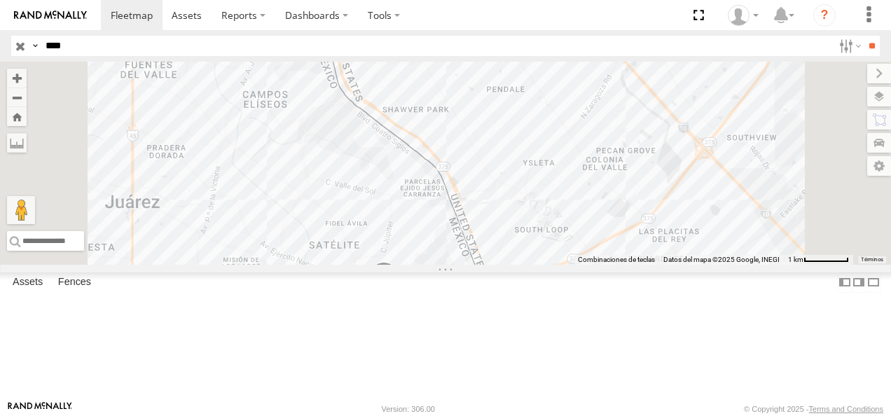
drag, startPoint x: 578, startPoint y: 293, endPoint x: 522, endPoint y: 328, distance: 66.1
click at [522, 265] on div "8798 AN538798" at bounding box center [445, 163] width 891 height 203
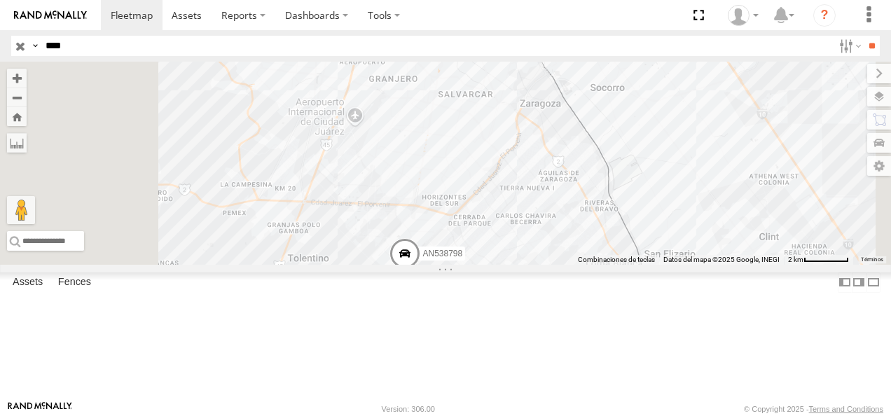
drag, startPoint x: 70, startPoint y: 47, endPoint x: 4, endPoint y: 47, distance: 66.5
click at [4, 47] on header "Search Query Asset ID Asset Label Registration Manufacturer Model VIN Job ID" at bounding box center [445, 46] width 891 height 32
type input "****"
click at [620, 36] on input "**" at bounding box center [871, 46] width 16 height 20
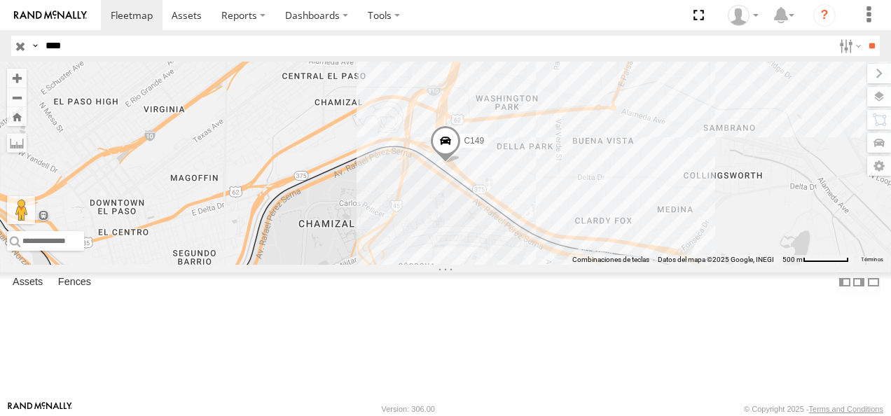
click at [0, 0] on div "Cruce" at bounding box center [0, 0] width 0 height 0
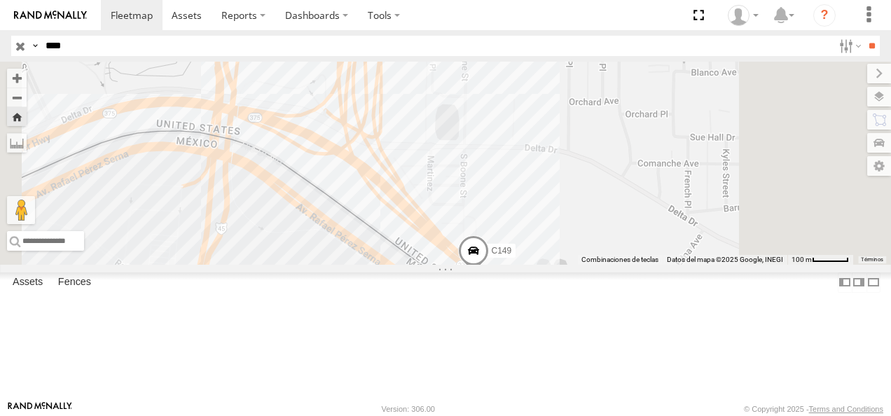
drag, startPoint x: 536, startPoint y: 305, endPoint x: 528, endPoint y: 297, distance: 11.9
click at [528, 265] on div "C149" at bounding box center [445, 163] width 891 height 203
click at [620, 265] on div "C149" at bounding box center [445, 163] width 891 height 203
